Goal: Navigation & Orientation: Find specific page/section

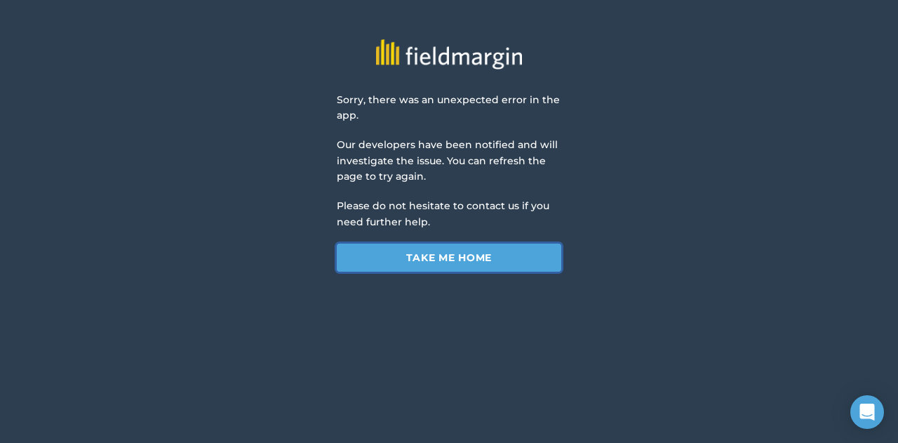
click at [417, 265] on link "Take me home" at bounding box center [449, 257] width 224 height 28
click at [402, 260] on link "Take me home" at bounding box center [449, 257] width 224 height 28
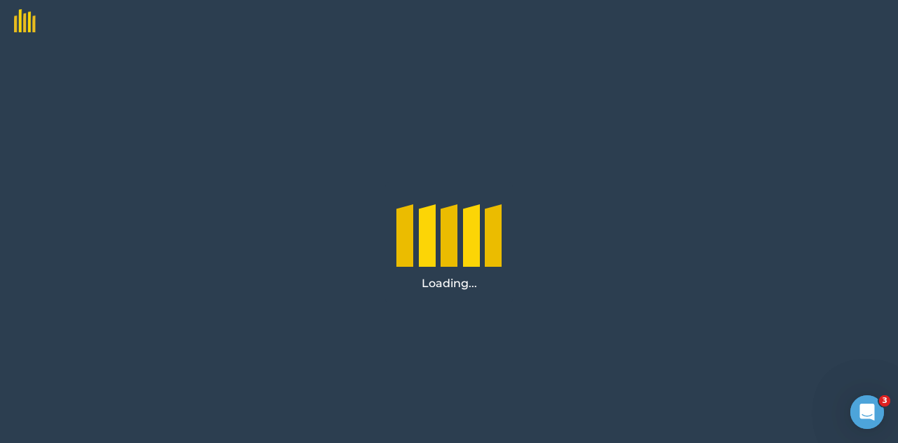
click at [17, 26] on img at bounding box center [18, 16] width 36 height 32
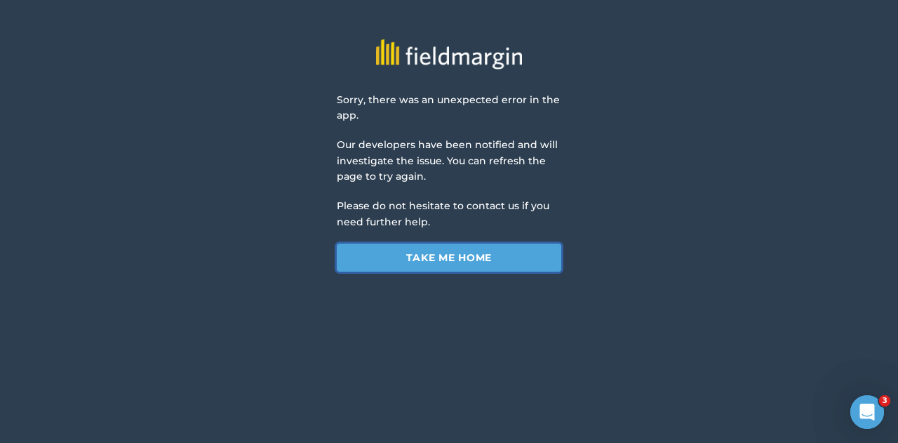
click at [453, 255] on link "Take me home" at bounding box center [449, 257] width 224 height 28
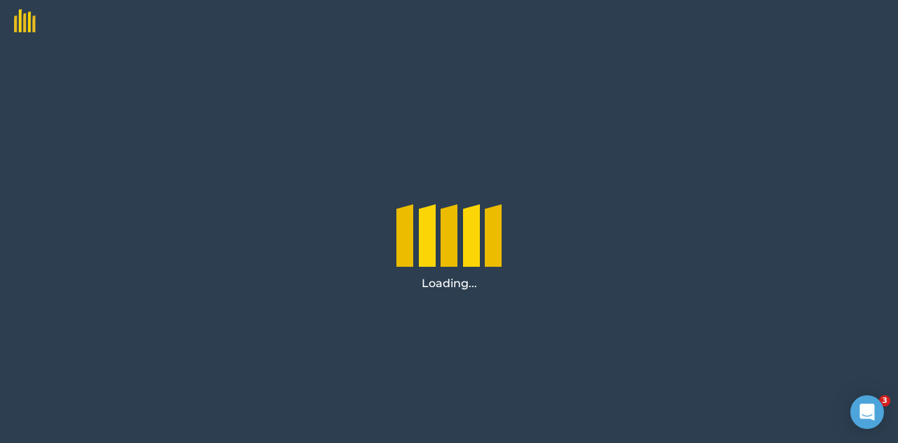
click at [18, 18] on img at bounding box center [18, 16] width 36 height 32
click at [466, 264] on div at bounding box center [471, 257] width 17 height 70
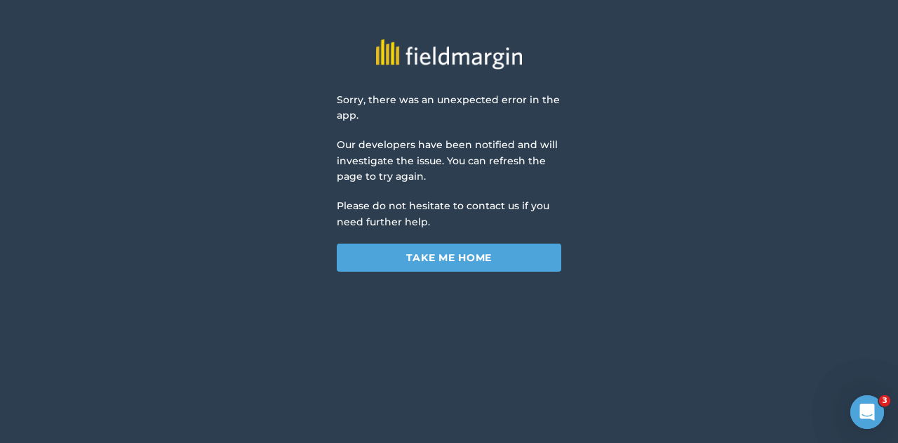
click at [202, 145] on div "Sorry, there was an unexpected error in the app. Our developers have been notif…" at bounding box center [449, 135] width 898 height 271
